Goal: Information Seeking & Learning: Understand process/instructions

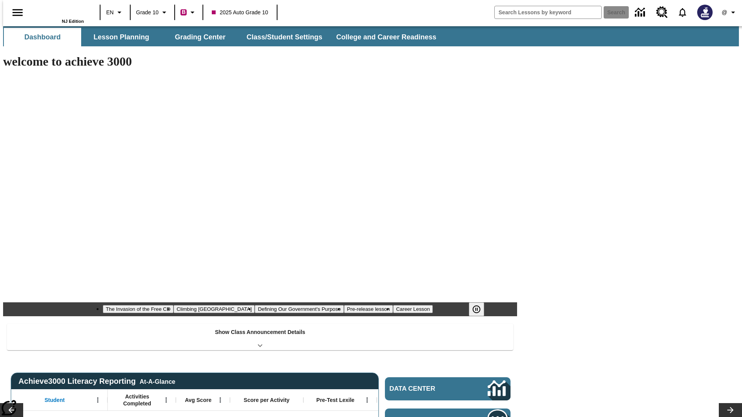
type input "-1"
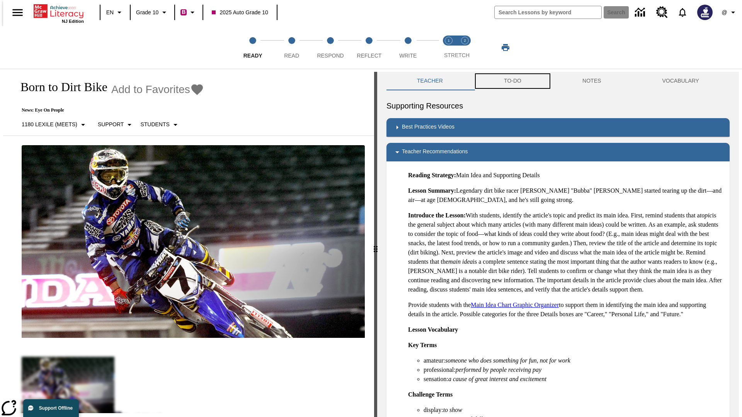
click at [512, 81] on button "TO-DO" at bounding box center [512, 81] width 78 height 19
